Goal: Task Accomplishment & Management: Use online tool/utility

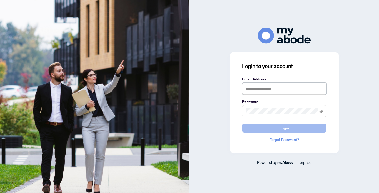
type input "**********"
click at [289, 126] on button "Login" at bounding box center [284, 128] width 84 height 9
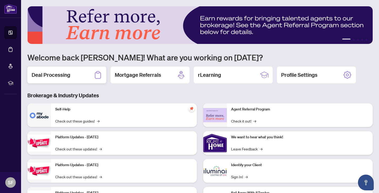
click at [67, 73] on h2 "Deal Processing" at bounding box center [51, 74] width 39 height 7
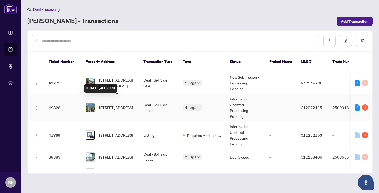
click at [112, 105] on span "[STREET_ADDRESS]" at bounding box center [116, 108] width 34 height 6
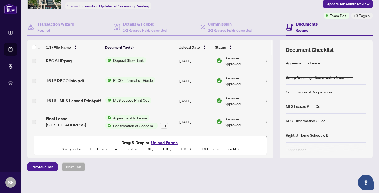
scroll to position [29, 0]
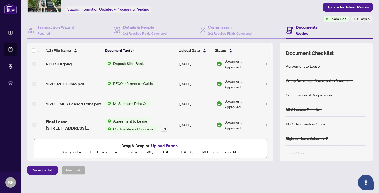
click at [121, 120] on span "Agreement to Lease" at bounding box center [130, 121] width 38 height 6
click at [88, 110] on td "1616 - MLS Leased Print.pdf" at bounding box center [74, 104] width 60 height 20
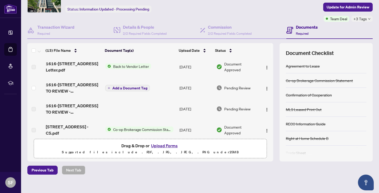
scroll to position [38, 0]
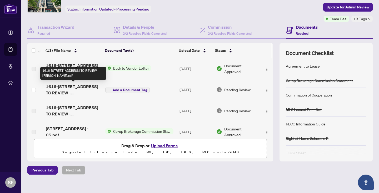
click at [70, 90] on span "1616-[STREET_ADDRESS] TO REVIEW - [PERSON_NAME].pdf" at bounding box center [73, 90] width 55 height 13
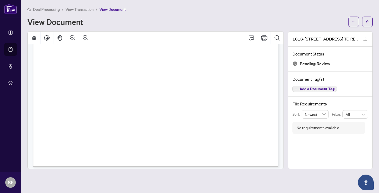
scroll to position [203, 0]
click at [266, 36] on icon "Print" at bounding box center [264, 38] width 6 height 6
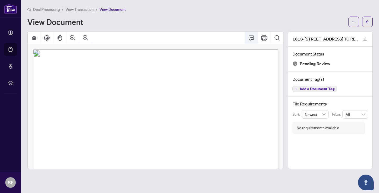
click at [252, 37] on icon "Comment" at bounding box center [251, 38] width 6 height 6
click at [366, 20] on icon "arrow-left" at bounding box center [368, 22] width 4 height 4
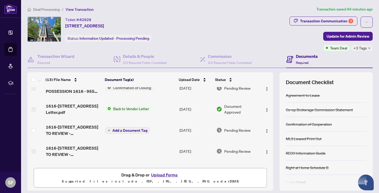
scroll to position [26, 0]
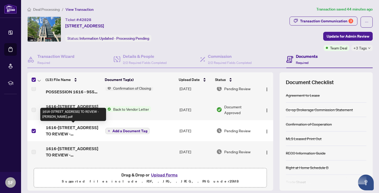
click at [70, 130] on span "1616-[STREET_ADDRESS] TO REVIEW - [PERSON_NAME].pdf" at bounding box center [73, 131] width 55 height 13
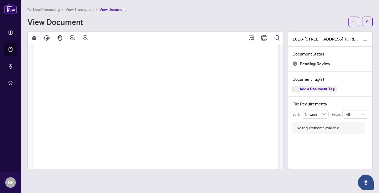
scroll to position [143, 0]
click at [355, 21] on icon "ellipsis" at bounding box center [354, 22] width 4 height 4
click at [267, 36] on icon "Print" at bounding box center [264, 38] width 6 height 6
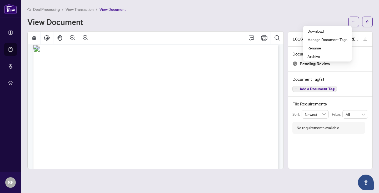
scroll to position [0, 0]
